Goal: Task Accomplishment & Management: Complete application form

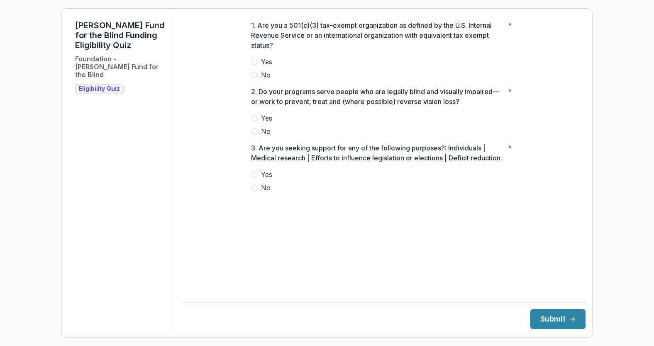
click at [252, 67] on label "Yes" at bounding box center [384, 62] width 266 height 10
click at [250, 125] on div "1. Are you a 501(c)(3) tax-exempt organization as defined by the U.S. Internal …" at bounding box center [383, 110] width 279 height 193
click at [253, 122] on span at bounding box center [254, 118] width 7 height 7
click at [253, 191] on span at bounding box center [254, 188] width 7 height 7
click at [550, 317] on button "Submit" at bounding box center [557, 320] width 55 height 20
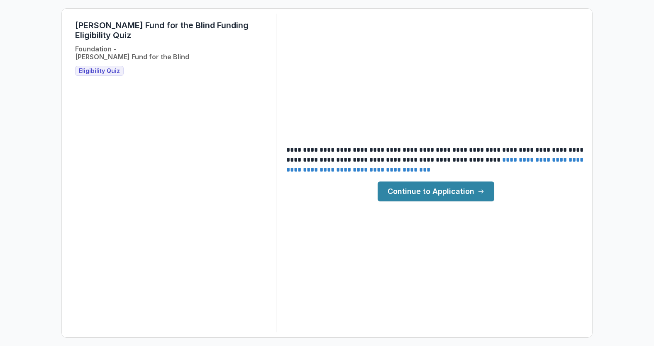
click at [437, 196] on link "Continue to Application" at bounding box center [436, 192] width 117 height 20
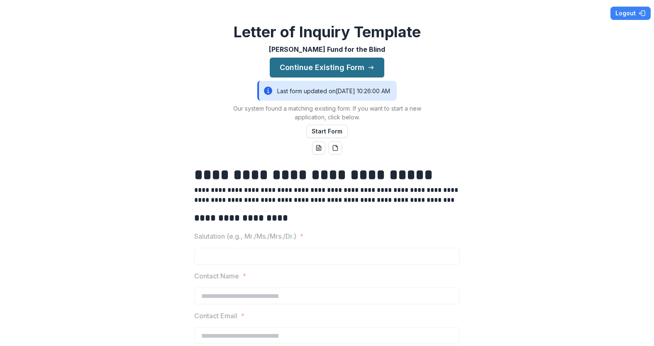
click at [331, 63] on button "Continue Existing Form" at bounding box center [327, 68] width 115 height 20
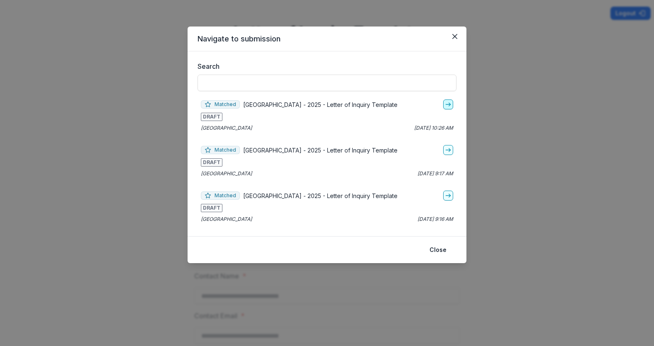
click at [448, 104] on icon "go-to" at bounding box center [448, 104] width 7 height 7
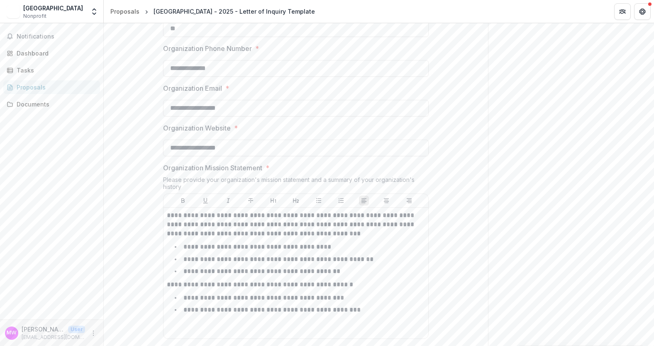
scroll to position [683, 0]
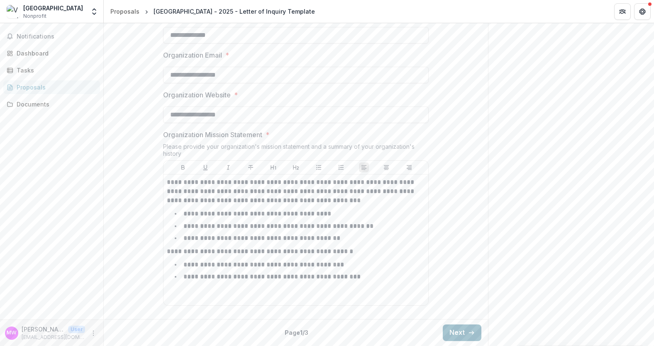
click at [450, 333] on button "Next" at bounding box center [462, 333] width 39 height 17
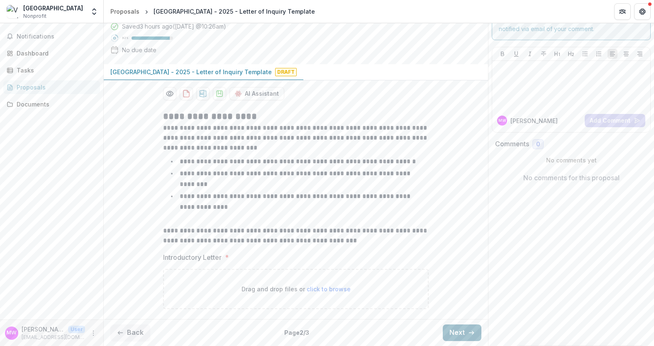
scroll to position [28, 0]
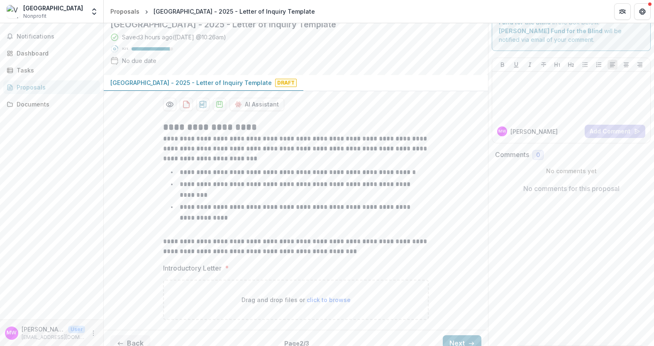
click at [320, 297] on span "click to browse" at bounding box center [329, 300] width 44 height 7
type input "**********"
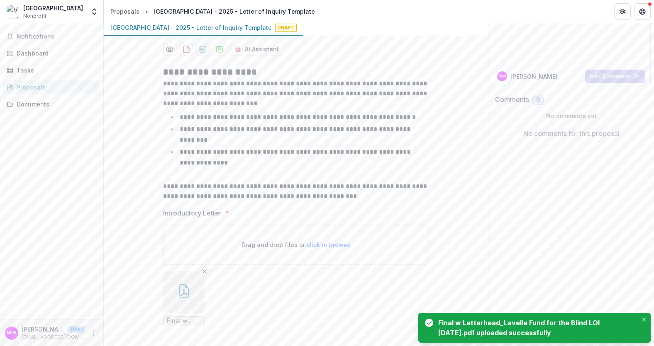
scroll to position [96, 0]
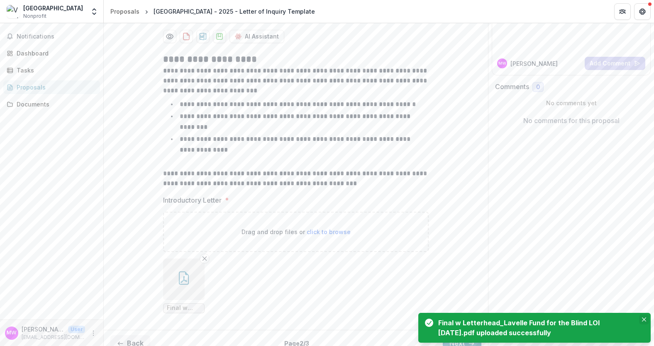
click at [645, 321] on icon "Close" at bounding box center [644, 320] width 4 height 4
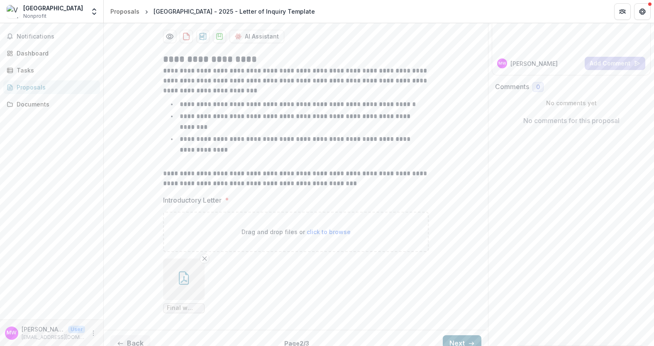
click at [458, 336] on button "Next" at bounding box center [462, 344] width 39 height 17
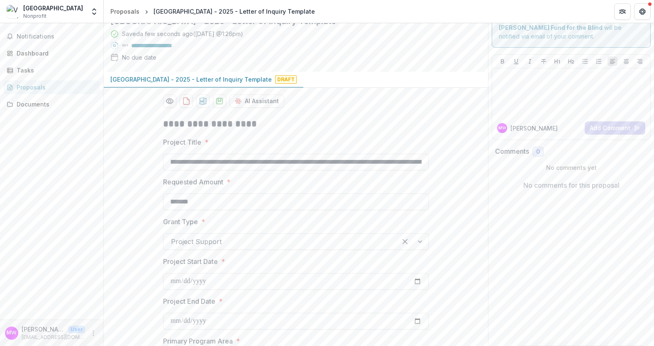
scroll to position [0, 0]
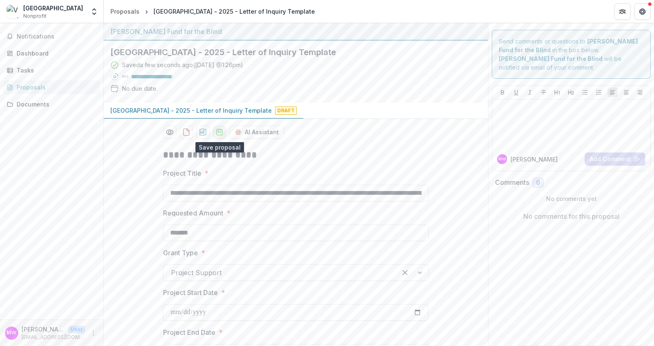
click at [216, 134] on icon "download-proposal" at bounding box center [219, 132] width 8 height 8
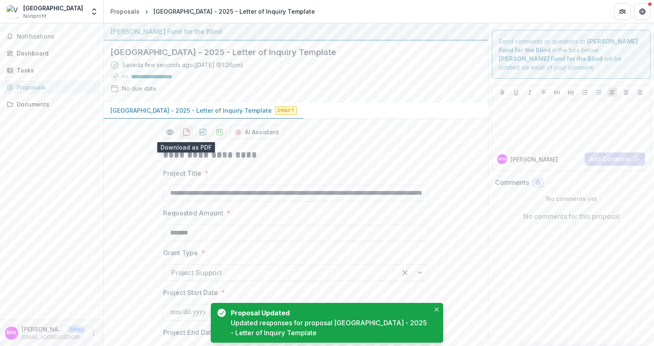
click at [185, 135] on icon "download-proposal" at bounding box center [186, 132] width 8 height 8
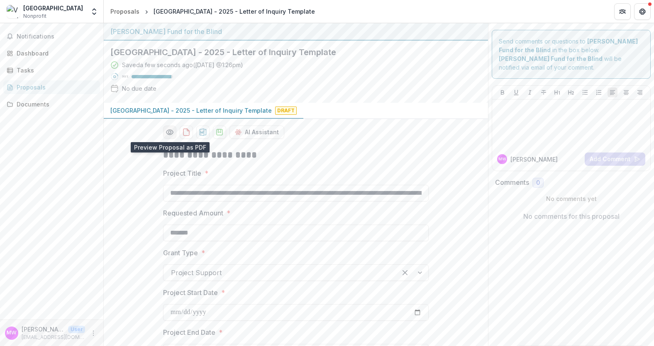
click at [171, 131] on icon "Preview 3b6d35a7-1bbd-435c-b28f-d42ea634a5b8-0.pdf" at bounding box center [169, 132] width 7 height 5
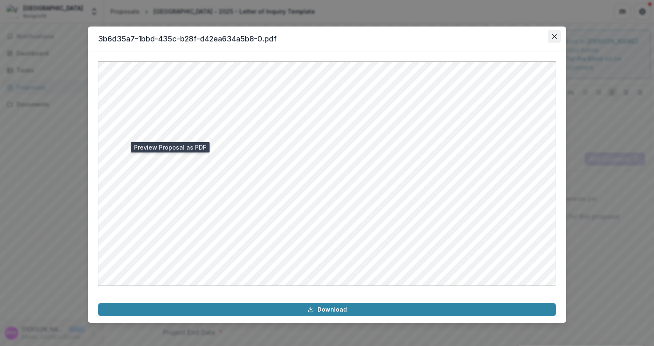
click at [558, 39] on button "Close" at bounding box center [554, 36] width 13 height 13
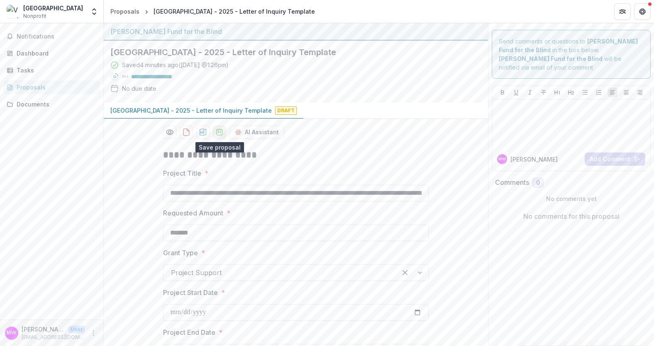
click at [217, 133] on icon "download-proposal" at bounding box center [219, 132] width 8 height 8
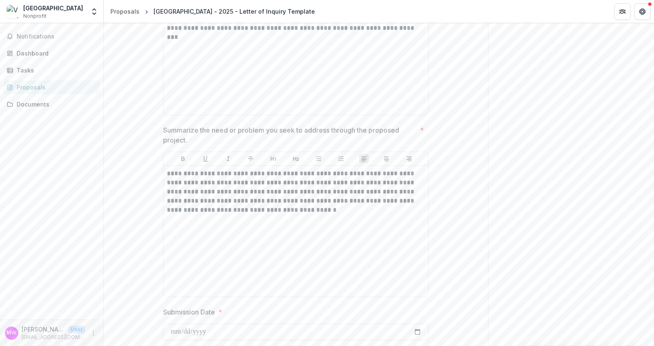
scroll to position [515, 0]
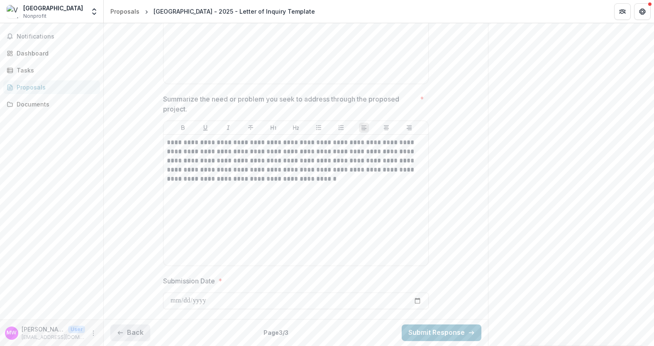
click at [133, 332] on button "Back" at bounding box center [130, 333] width 40 height 17
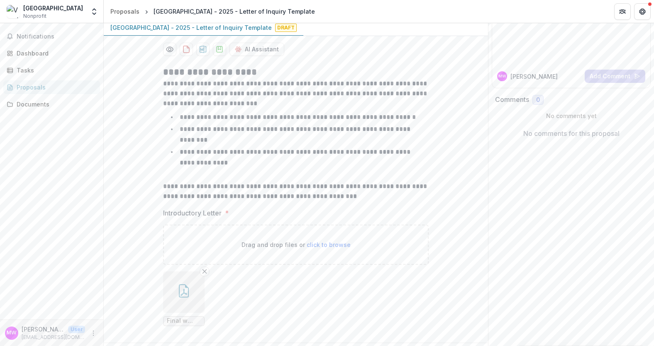
scroll to position [96, 0]
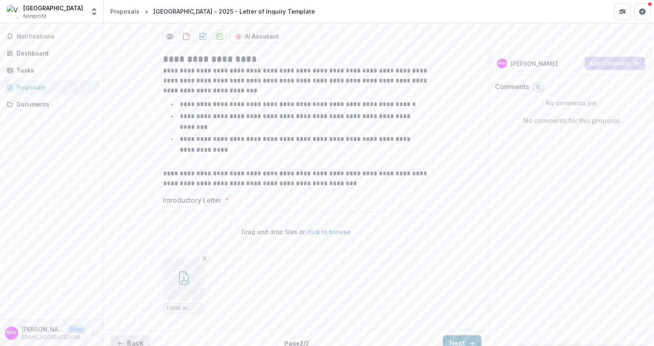
click at [127, 336] on button "Back" at bounding box center [130, 344] width 40 height 17
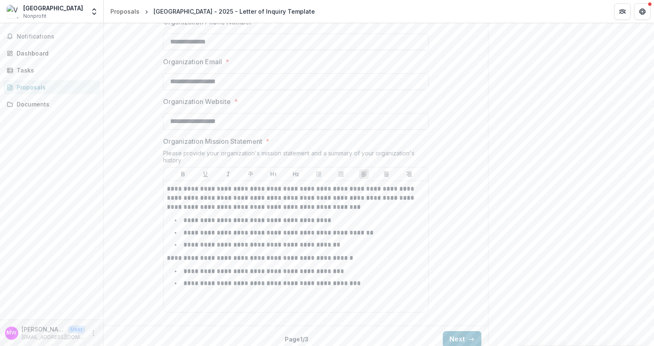
scroll to position [683, 0]
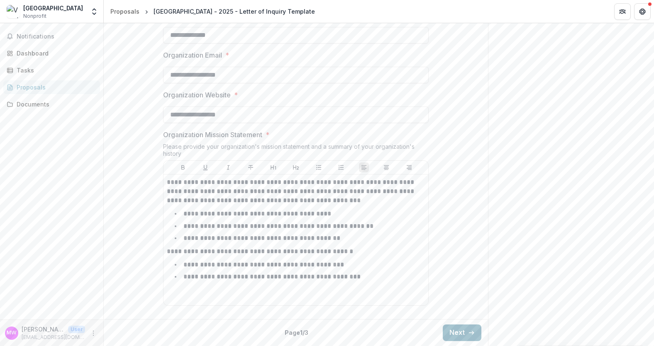
click at [468, 331] on icon "button" at bounding box center [471, 333] width 7 height 7
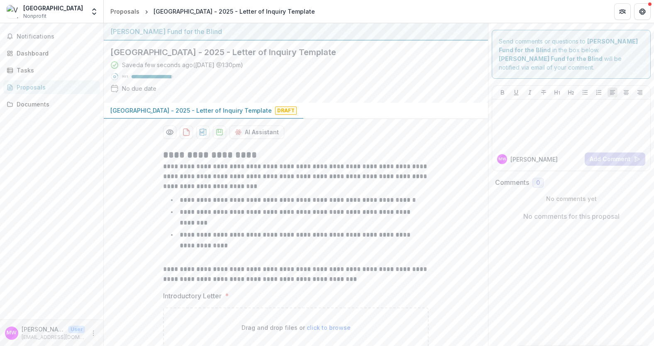
scroll to position [96, 0]
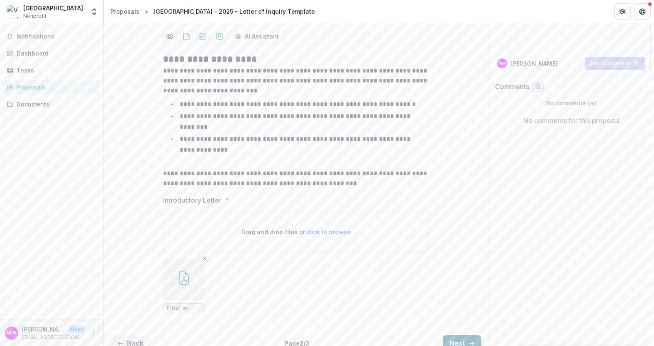
click at [457, 336] on button "Next" at bounding box center [462, 344] width 39 height 17
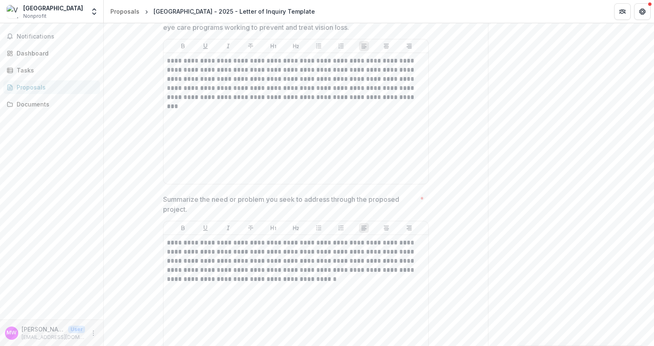
scroll to position [515, 0]
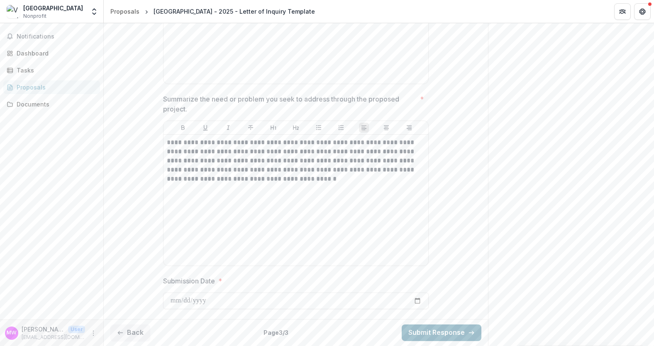
click at [458, 336] on button "Submit Response" at bounding box center [442, 333] width 80 height 17
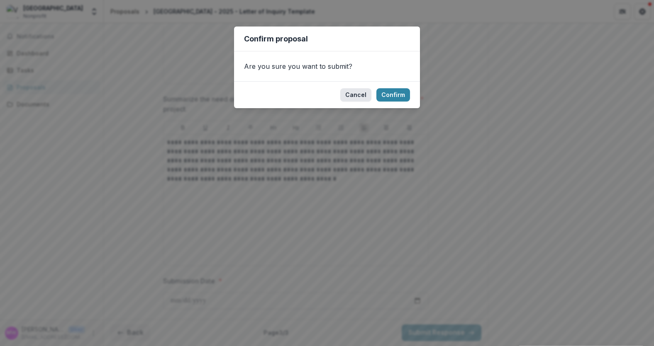
click at [365, 97] on button "Cancel" at bounding box center [355, 94] width 31 height 13
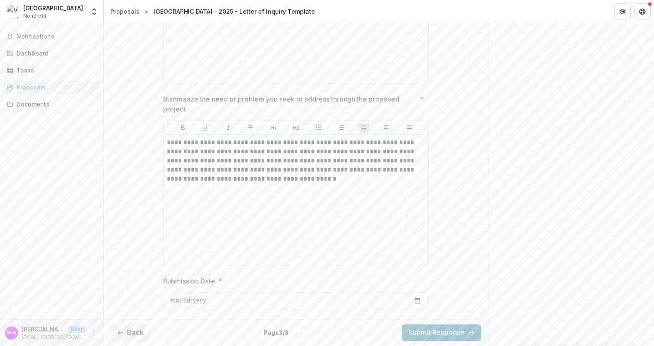
scroll to position [419, 0]
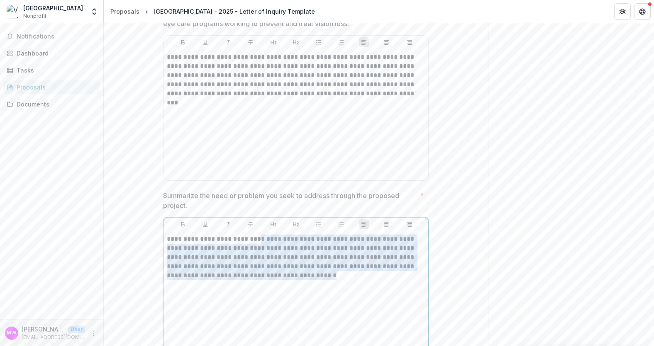
drag, startPoint x: 254, startPoint y: 243, endPoint x: 341, endPoint y: 276, distance: 93.5
click at [341, 276] on p "**********" at bounding box center [296, 258] width 258 height 46
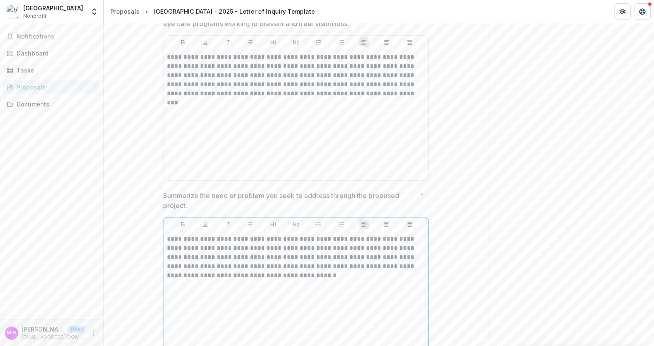
scroll to position [515, 0]
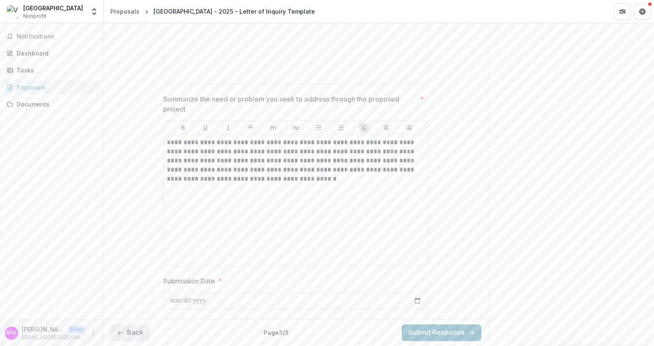
click at [124, 338] on button "Back" at bounding box center [130, 333] width 40 height 17
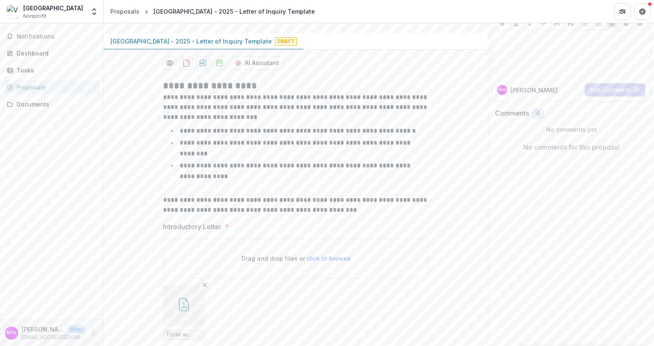
scroll to position [96, 0]
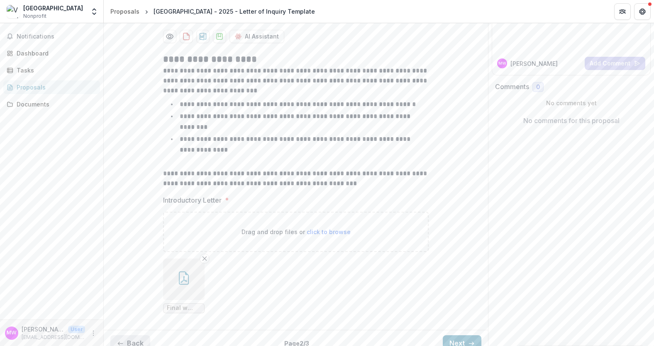
click at [134, 336] on button "Back" at bounding box center [130, 344] width 40 height 17
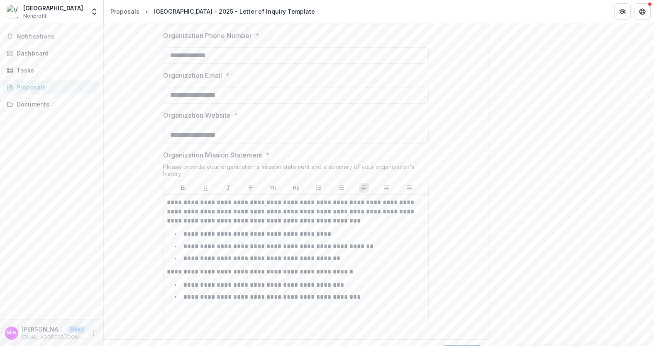
scroll to position [683, 0]
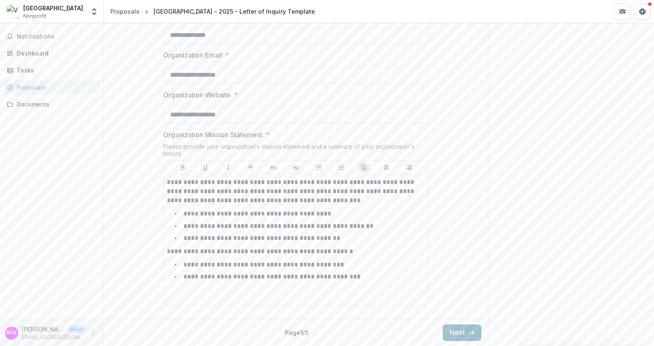
click at [465, 333] on button "Next" at bounding box center [462, 333] width 39 height 17
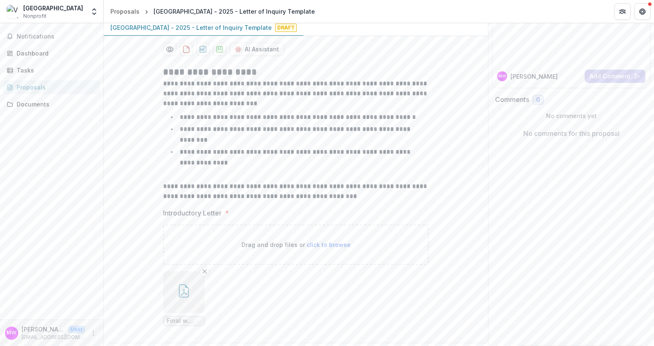
scroll to position [96, 0]
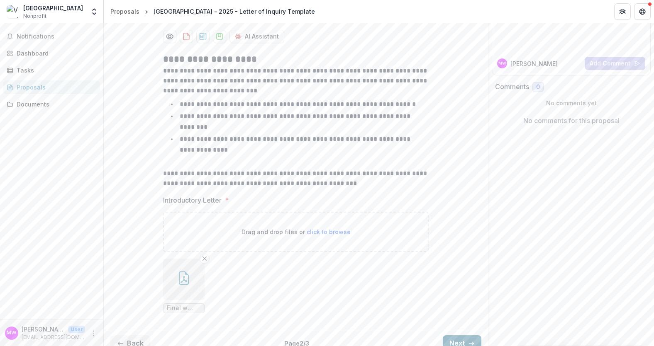
click at [458, 336] on button "Next" at bounding box center [462, 344] width 39 height 17
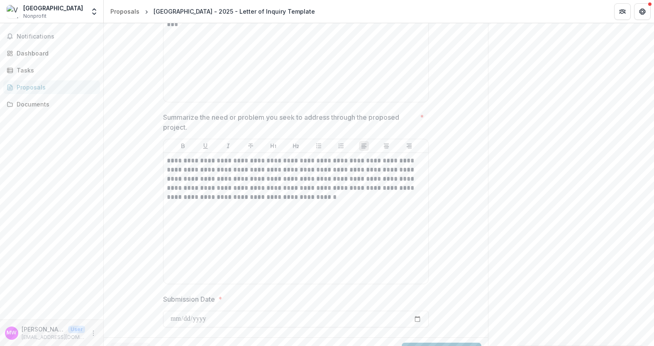
scroll to position [515, 0]
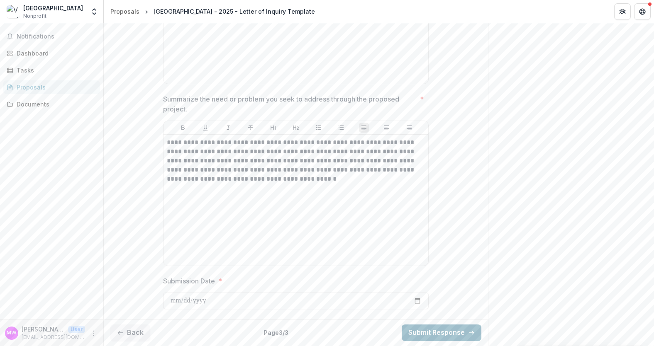
click at [440, 329] on button "Submit Response" at bounding box center [442, 333] width 80 height 17
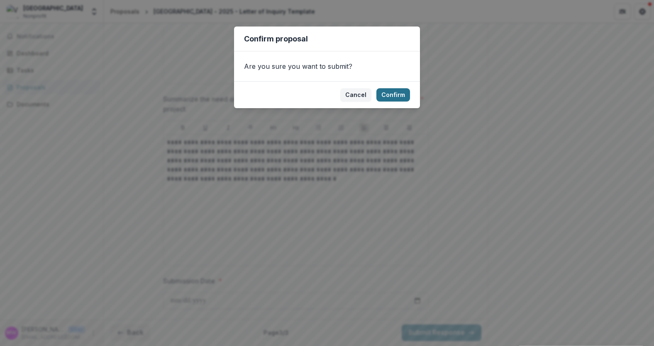
click at [390, 90] on button "Confirm" at bounding box center [393, 94] width 34 height 13
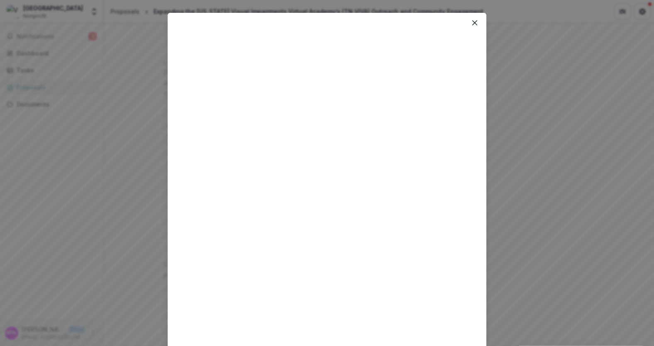
scroll to position [0, 0]
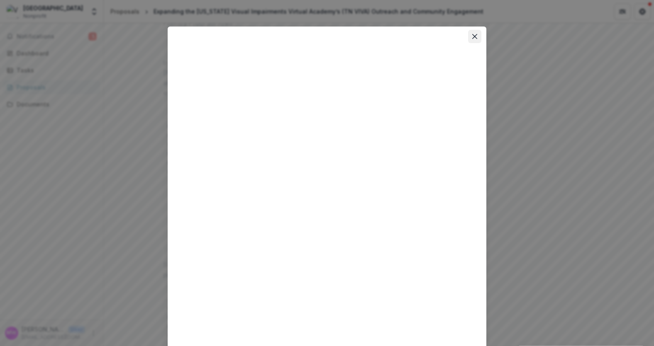
click at [474, 33] on button "Close" at bounding box center [474, 36] width 13 height 13
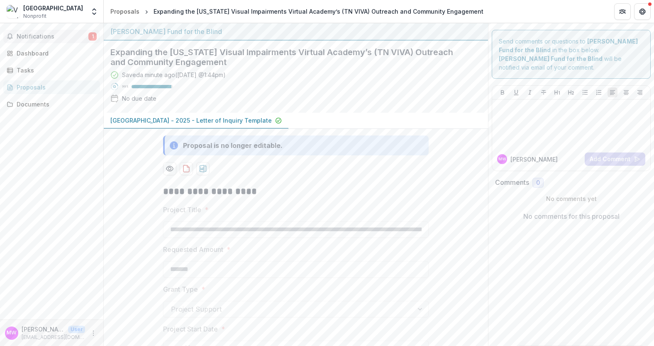
click at [41, 39] on span "Notifications" at bounding box center [53, 36] width 72 height 7
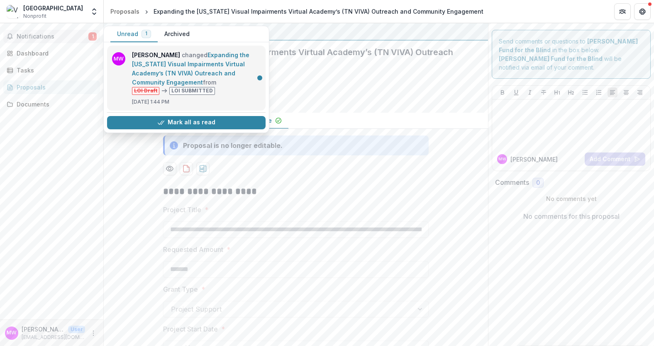
click at [200, 61] on link "Expanding the [US_STATE] Visual Impairments Virtual Academy’s (TN VIVA) Outreac…" at bounding box center [190, 68] width 117 height 34
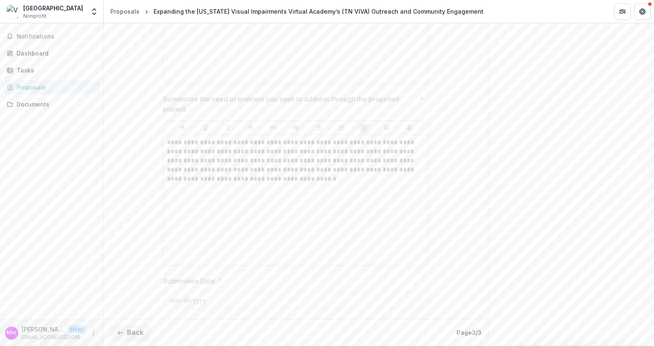
scroll to position [497, 0]
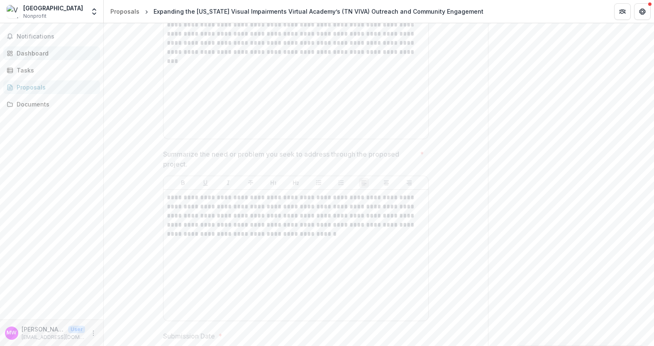
click at [41, 54] on div "Dashboard" at bounding box center [55, 53] width 77 height 9
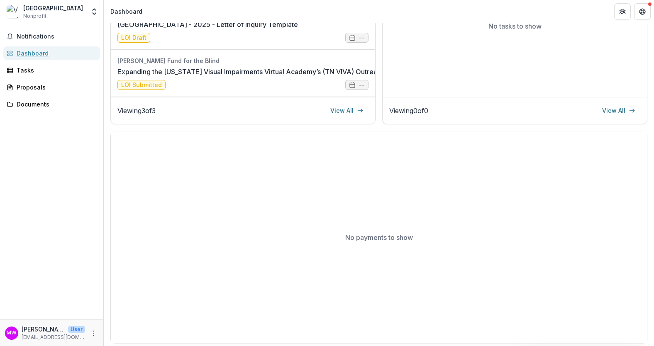
scroll to position [205, 0]
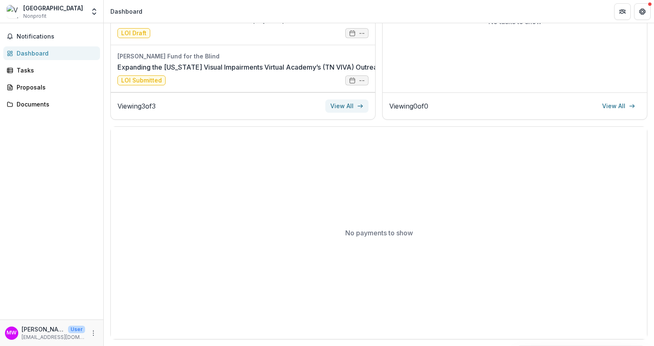
click at [346, 111] on link "View All" at bounding box center [346, 106] width 43 height 13
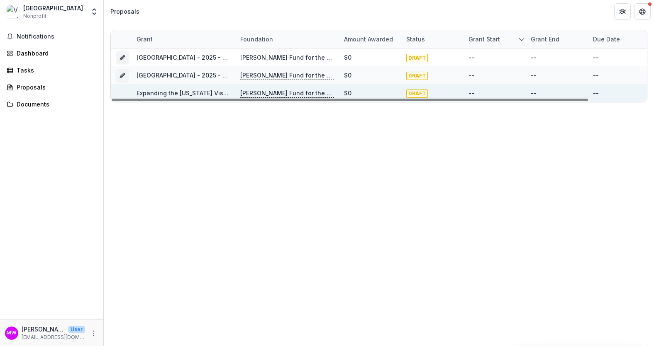
click at [161, 92] on link "Expanding the [US_STATE] Visual Impairments Virtual Academy’s (TN VIVA) Outreac…" at bounding box center [301, 93] width 330 height 7
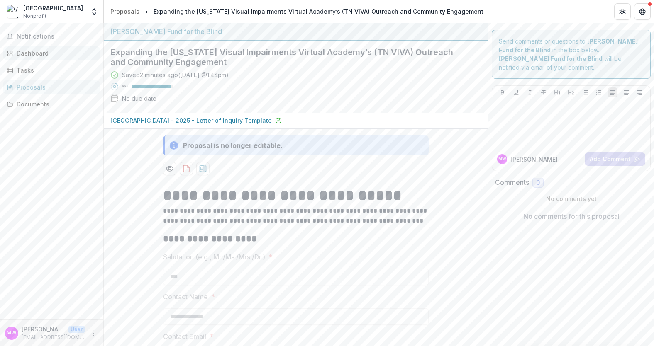
click at [37, 52] on div "Dashboard" at bounding box center [55, 53] width 77 height 9
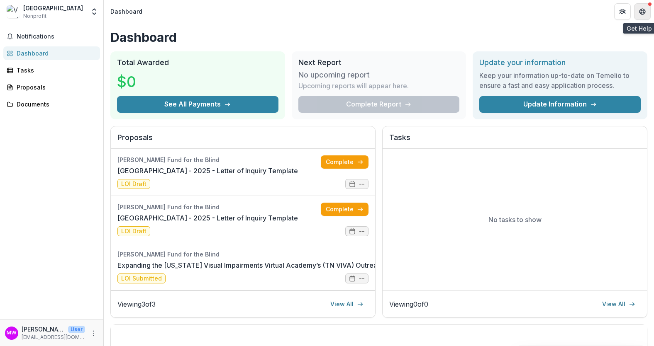
click at [642, 10] on icon "Get Help" at bounding box center [642, 11] width 7 height 7
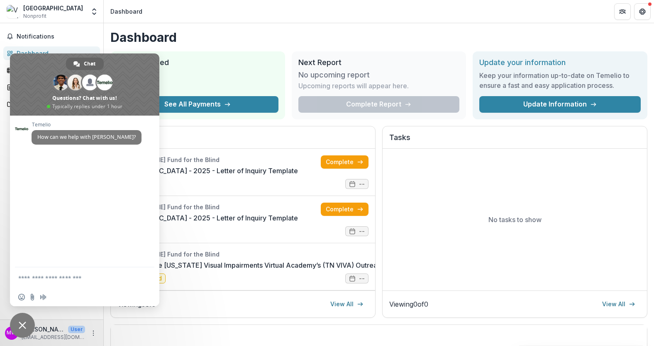
click at [295, 32] on h1 "Dashboard" at bounding box center [378, 37] width 537 height 15
click at [31, 332] on span "Close chat" at bounding box center [22, 325] width 25 height 25
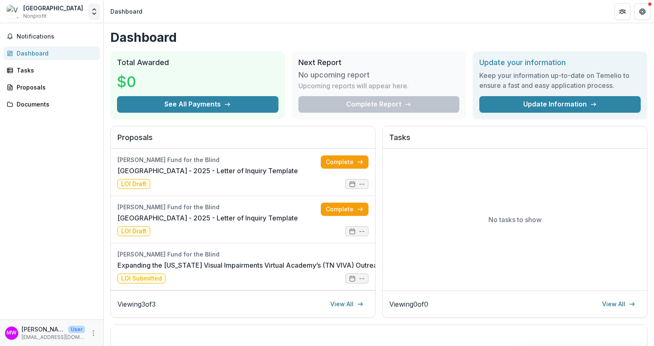
click at [92, 7] on button "Open entity switcher" at bounding box center [94, 11] width 12 height 17
click at [95, 334] on icon "More" at bounding box center [93, 333] width 7 height 7
